Goal: Transaction & Acquisition: Subscribe to service/newsletter

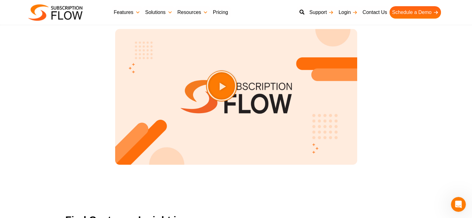
scroll to position [777, 0]
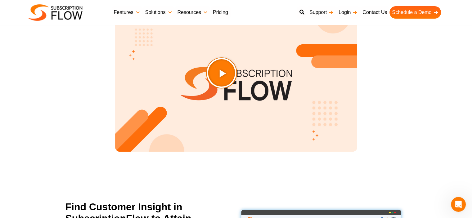
click at [242, 88] on icon "Play Video about SubscriptionFlow-Video" at bounding box center [236, 88] width 31 height 31
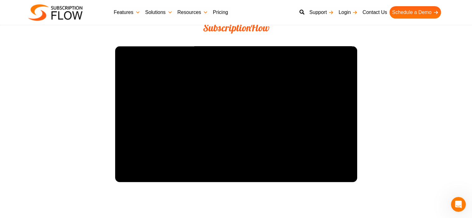
scroll to position [746, 0]
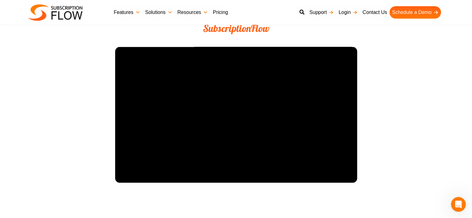
click at [422, 116] on section "A One-Stop Solution for Subscription Management SubscriptionFlow" at bounding box center [236, 104] width 472 height 193
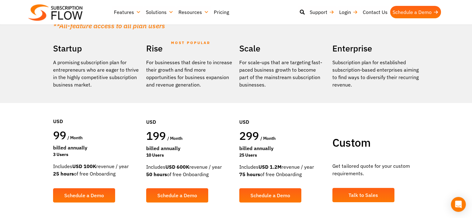
scroll to position [124, 0]
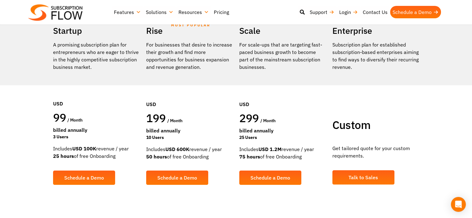
drag, startPoint x: 58, startPoint y: 147, endPoint x: 69, endPoint y: 150, distance: 10.8
click at [69, 150] on div "Includes USD 100K revenue / year 25 hours of free Onboarding" at bounding box center [96, 152] width 87 height 15
drag, startPoint x: 74, startPoint y: 149, endPoint x: 85, endPoint y: 147, distance: 11.3
click at [85, 147] on strong "USD 100K" at bounding box center [84, 149] width 24 height 6
drag, startPoint x: 59, startPoint y: 118, endPoint x: 63, endPoint y: 119, distance: 4.6
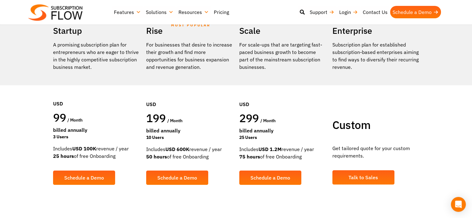
click at [63, 119] on span "99" at bounding box center [59, 117] width 13 height 15
drag, startPoint x: 61, startPoint y: 129, endPoint x: 63, endPoint y: 136, distance: 7.9
click at [63, 135] on div "USD 99 / month Billed Annually 3 Users" at bounding box center [96, 110] width 87 height 70
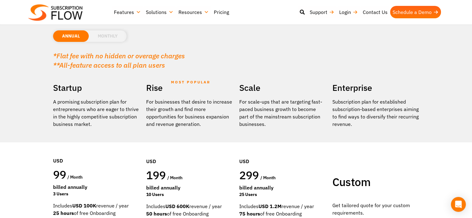
scroll to position [62, 0]
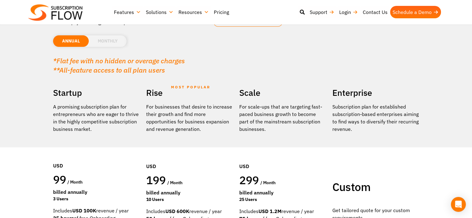
drag, startPoint x: 78, startPoint y: 106, endPoint x: 88, endPoint y: 121, distance: 18.1
click at [88, 121] on p "A promising subscription plan for entrepreneurs who are eager to thrive in the …" at bounding box center [96, 118] width 87 height 30
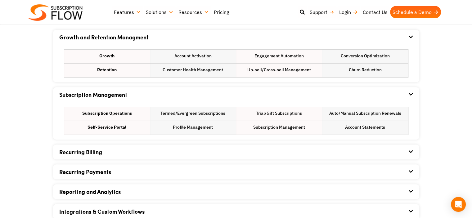
scroll to position [400, 0]
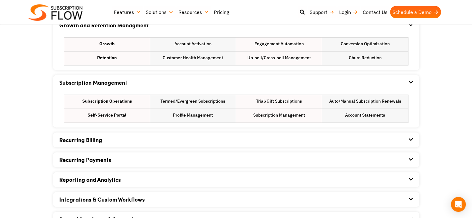
click at [139, 141] on div "Recurring Billing" at bounding box center [236, 140] width 354 height 15
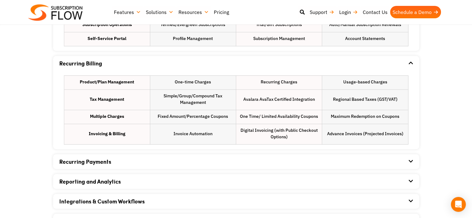
scroll to position [493, 0]
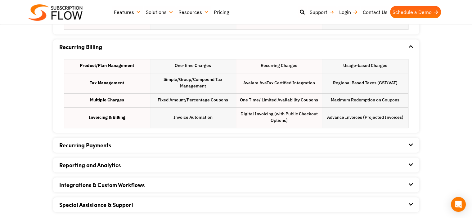
click at [113, 144] on div "Recurring Payments" at bounding box center [236, 145] width 354 height 15
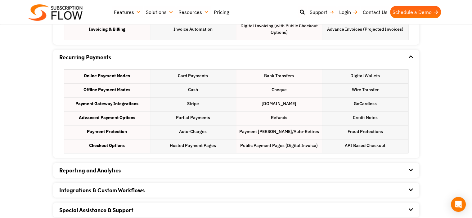
scroll to position [586, 0]
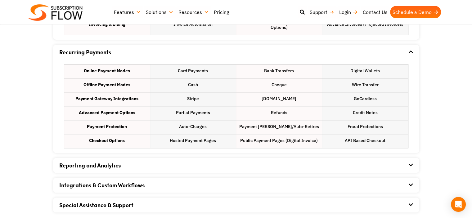
click at [70, 13] on img at bounding box center [55, 12] width 54 height 16
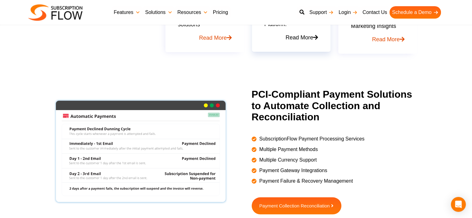
scroll to position [502, 0]
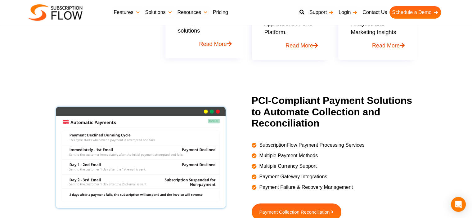
click at [221, 10] on link "Pricing" at bounding box center [220, 12] width 20 height 12
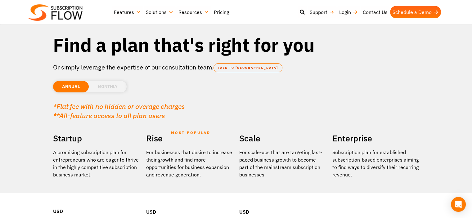
scroll to position [124, 0]
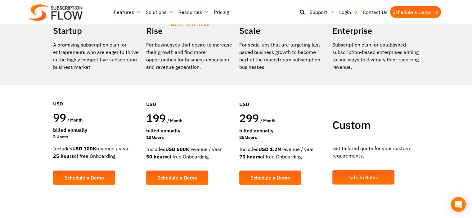
drag, startPoint x: 58, startPoint y: 128, endPoint x: 70, endPoint y: 128, distance: 11.5
click at [70, 128] on div "Billed Annually" at bounding box center [96, 129] width 87 height 7
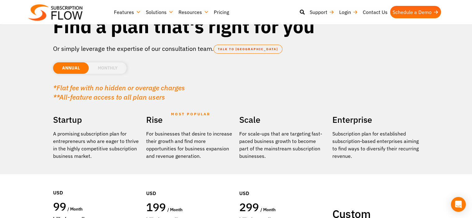
scroll to position [31, 0]
